Goal: Obtain resource: Download file/media

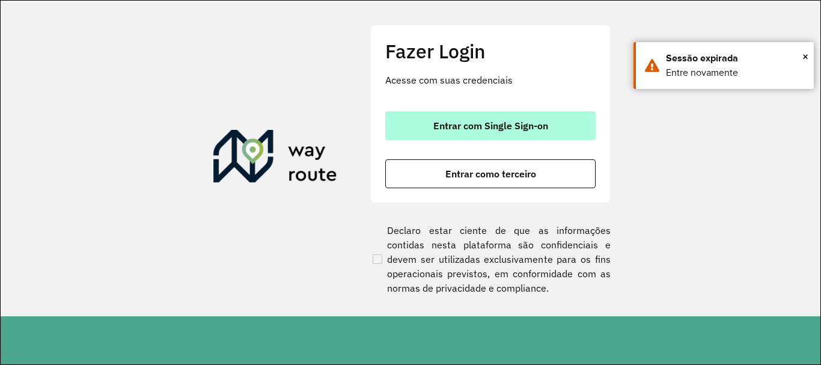
click at [453, 121] on span "Entrar com Single Sign-on" at bounding box center [491, 126] width 115 height 10
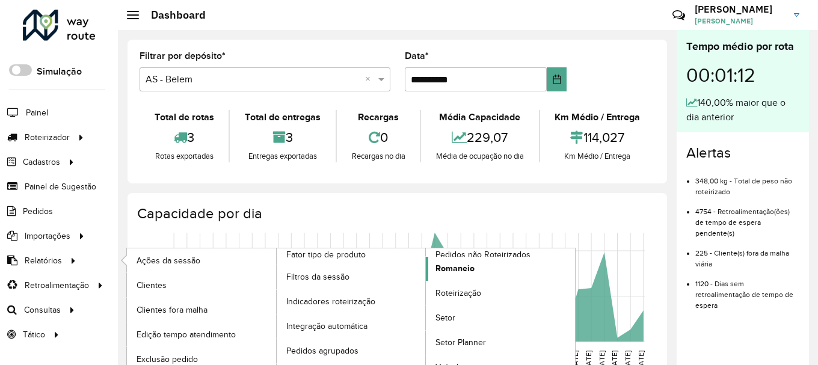
click at [458, 271] on span "Romaneio" at bounding box center [454, 268] width 39 height 13
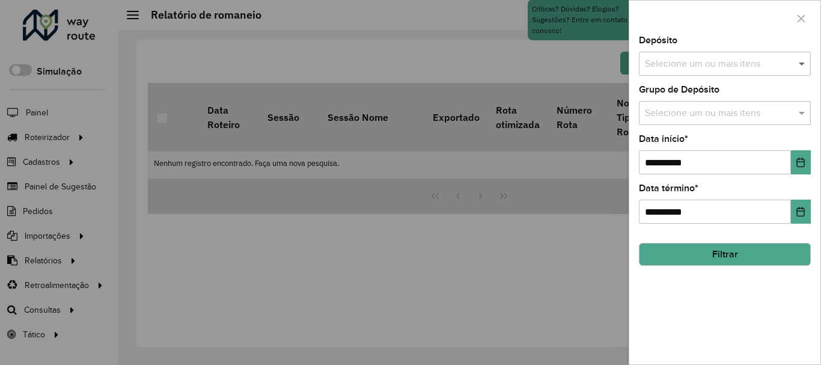
click at [809, 65] on span at bounding box center [803, 64] width 15 height 14
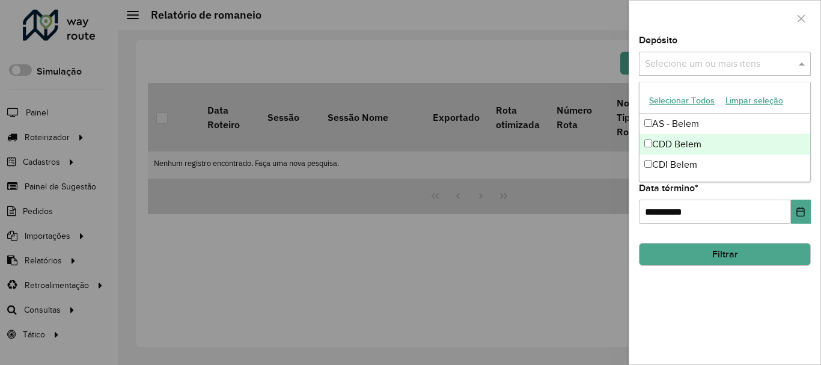
click at [693, 147] on div "CDD Belem" at bounding box center [725, 144] width 171 height 20
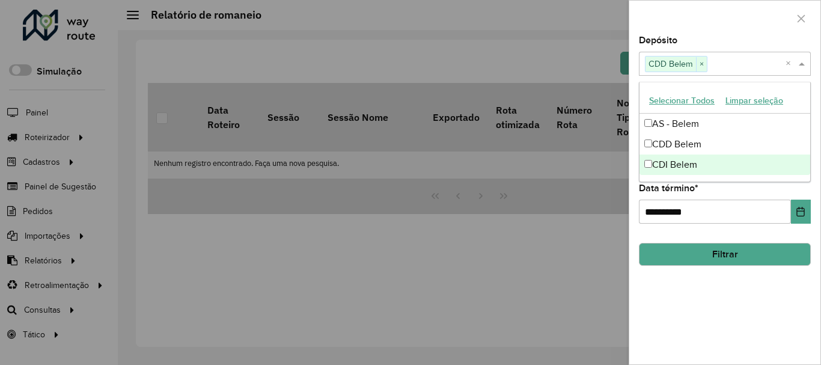
click at [746, 302] on div "**********" at bounding box center [725, 200] width 191 height 328
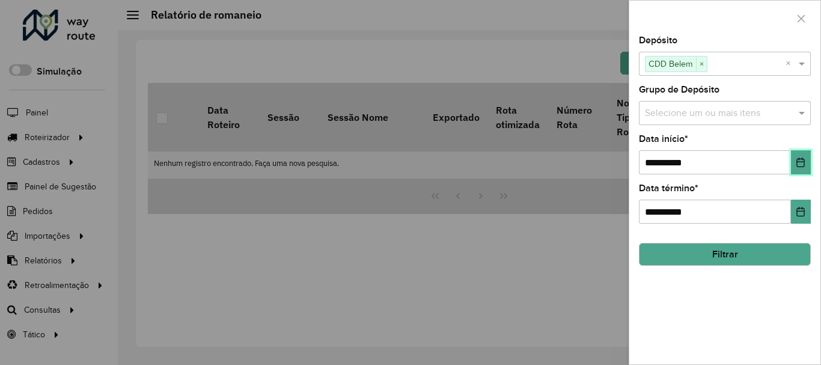
click at [801, 168] on button "Choose Date" at bounding box center [801, 162] width 20 height 24
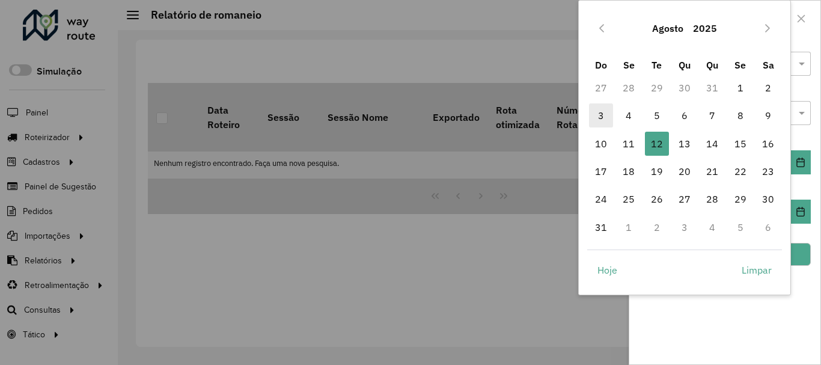
click at [603, 117] on span "3" at bounding box center [601, 115] width 24 height 24
type input "**********"
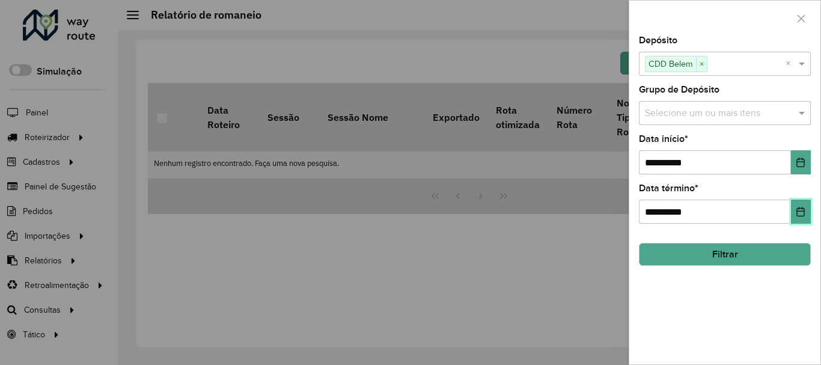
click at [797, 215] on icon "Choose Date" at bounding box center [801, 212] width 8 height 10
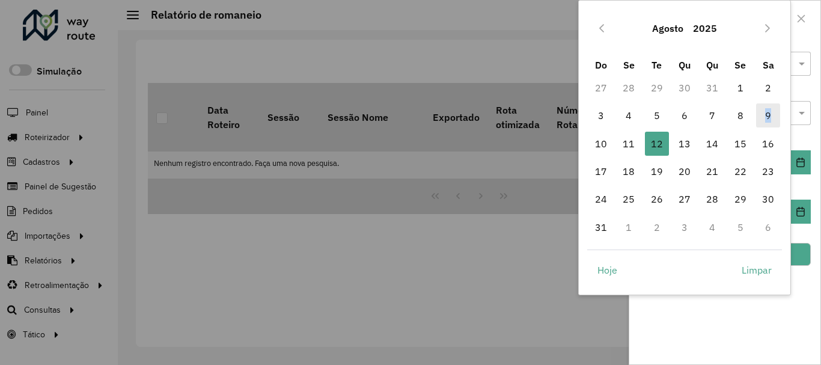
click at [771, 117] on span "9" at bounding box center [768, 115] width 24 height 24
type input "**********"
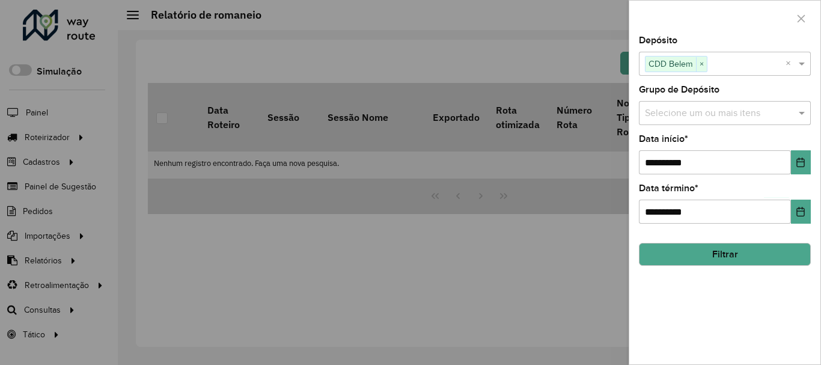
click at [784, 250] on button "Filtrar" at bounding box center [725, 254] width 172 height 23
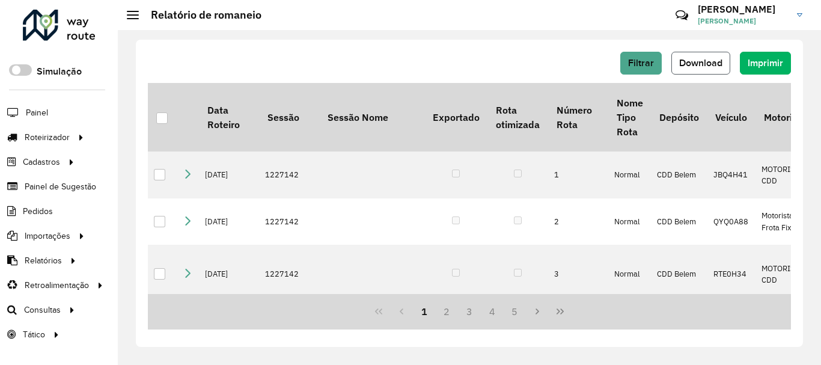
click at [696, 70] on button "Download" at bounding box center [701, 63] width 59 height 23
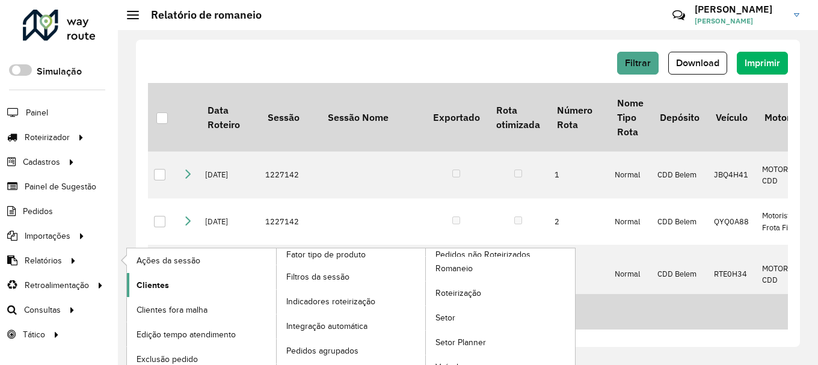
click at [144, 283] on span "Clientes" at bounding box center [153, 285] width 32 height 13
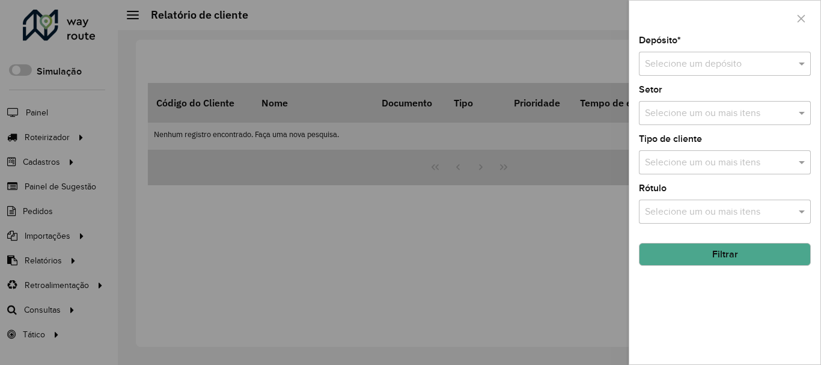
click at [712, 67] on input "text" at bounding box center [713, 64] width 136 height 14
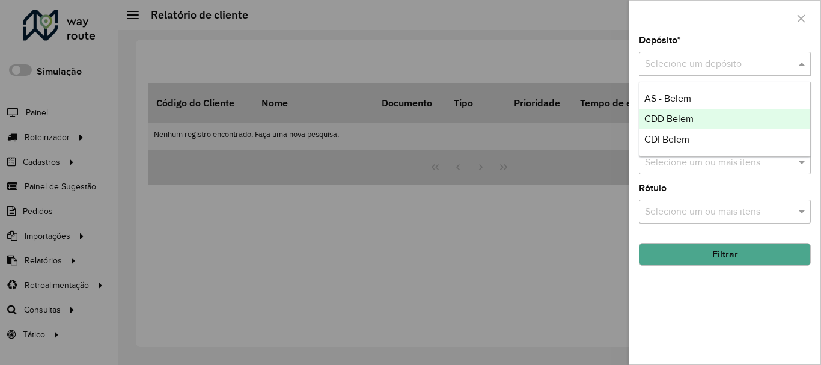
click at [668, 120] on span "CDD Belem" at bounding box center [669, 119] width 49 height 10
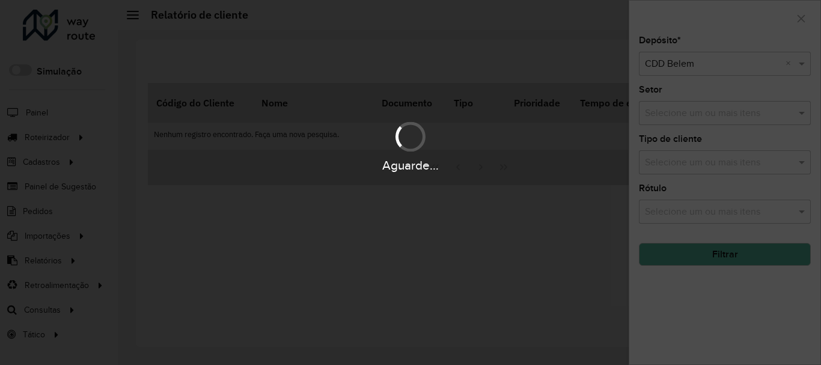
click at [675, 168] on div "Aguarde..." at bounding box center [410, 165] width 821 height 19
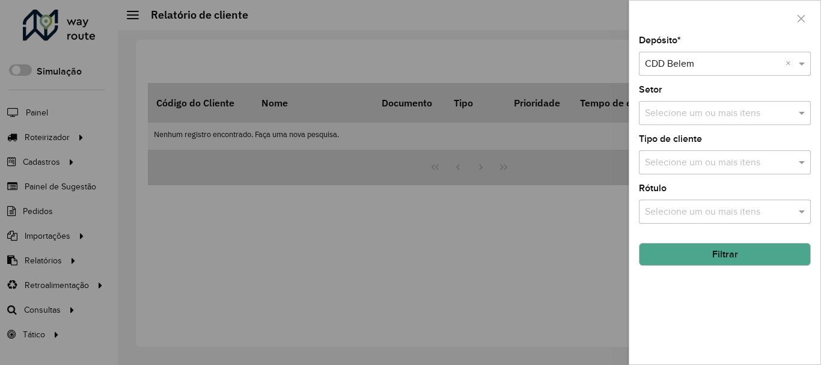
click at [675, 168] on input "text" at bounding box center [719, 163] width 154 height 14
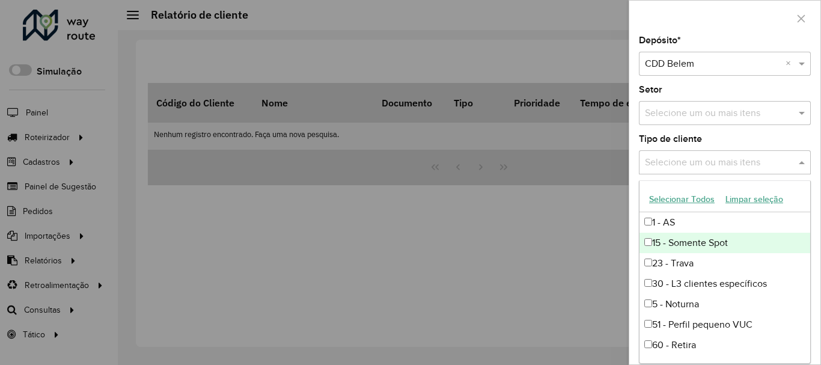
click at [710, 238] on div "15 - Somente Spot" at bounding box center [725, 243] width 171 height 20
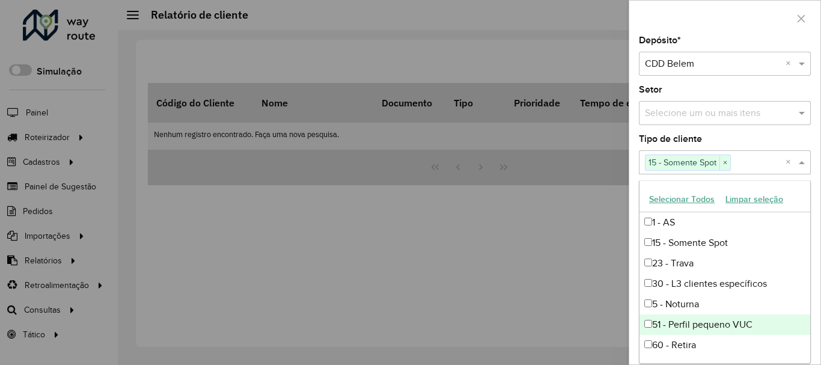
click at [577, 262] on div at bounding box center [410, 182] width 821 height 365
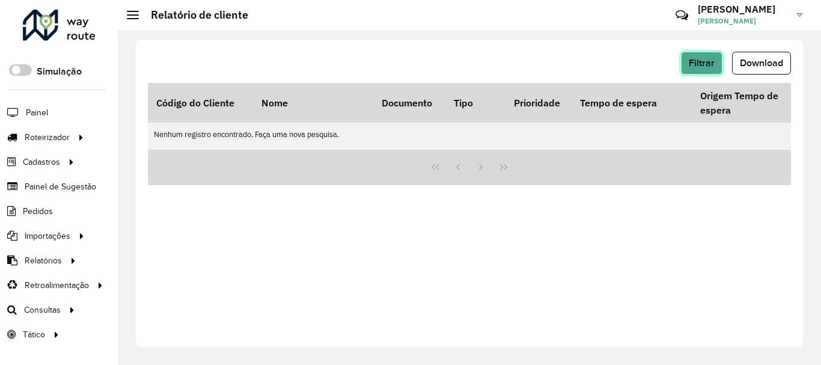
click at [697, 67] on span "Filtrar" at bounding box center [702, 63] width 26 height 10
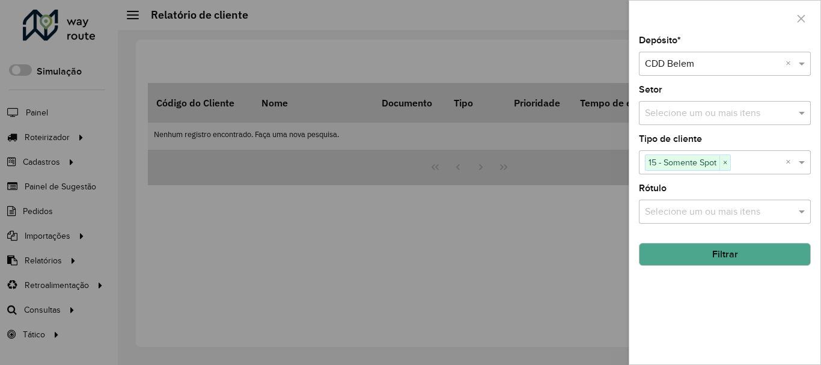
click at [726, 260] on button "Filtrar" at bounding box center [725, 254] width 172 height 23
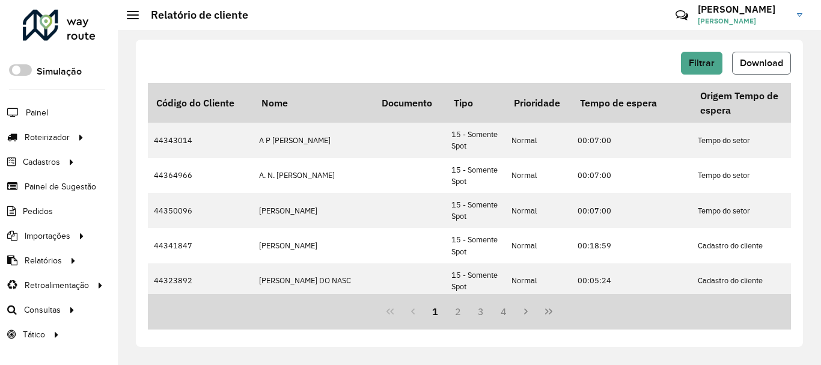
click at [759, 61] on span "Download" at bounding box center [761, 63] width 43 height 10
